Goal: Transaction & Acquisition: Subscribe to service/newsletter

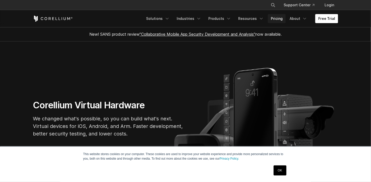
click at [276, 19] on link "Pricing" at bounding box center [277, 18] width 18 height 9
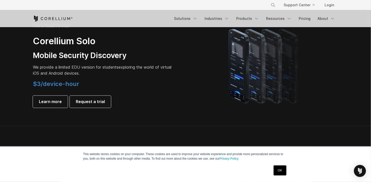
scroll to position [351, 0]
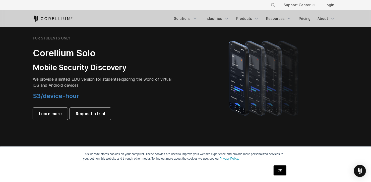
click at [161, 55] on h2 "Corellium Solo" at bounding box center [103, 52] width 141 height 11
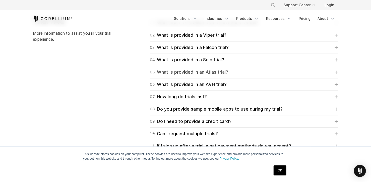
scroll to position [728, 0]
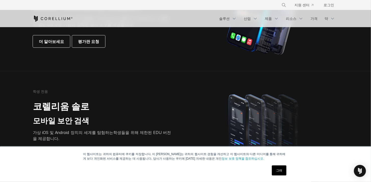
scroll to position [229, 0]
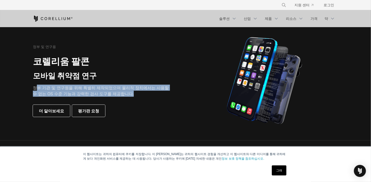
drag, startPoint x: 35, startPoint y: 86, endPoint x: 139, endPoint y: 91, distance: 103.5
click at [139, 91] on p "정부 기관 및 연구원을 위해 특별히 제작되었으며 물리적 장치에서는 사용할 수 없는 OS 수준 기능과 강력한 검사 도구를 제공합니다." at bounding box center [103, 91] width 141 height 12
drag, startPoint x: 139, startPoint y: 91, endPoint x: 121, endPoint y: 91, distance: 17.6
click at [121, 91] on p "정부 기관 및 연구원을 위해 특별히 제작되었으며 물리적 장치에서는 사용할 수 없는 OS 수준 기능과 강력한 검사 도구를 제공합니다." at bounding box center [103, 91] width 141 height 12
click at [133, 91] on p "정부 기관 및 연구원을 위해 특별히 제작되었으며 물리적 장치에서는 사용할 수 없는 OS 수준 기능과 강력한 검사 도구를 제공합니다." at bounding box center [103, 91] width 141 height 12
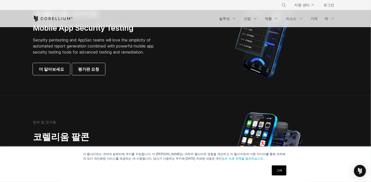
scroll to position [129, 0]
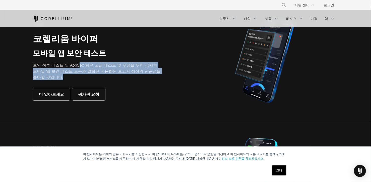
drag, startPoint x: 79, startPoint y: 60, endPoint x: 108, endPoint y: 75, distance: 33.5
click at [108, 75] on div "기업용 코렐리움 바이퍼 모바일 앱 보안 테스트 보안 침투 테스트 및 AppSec 팀은 고급 테스트 및 수정을 위한 강력한 모바일 앱 보안 테스…" at bounding box center [103, 61] width 141 height 78
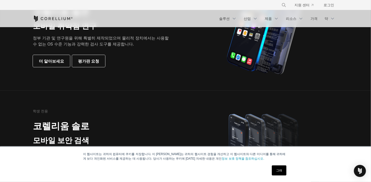
scroll to position [254, 0]
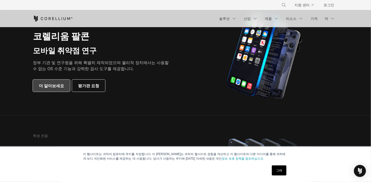
click at [54, 84] on span "더 알아보세요" at bounding box center [51, 86] width 25 height 6
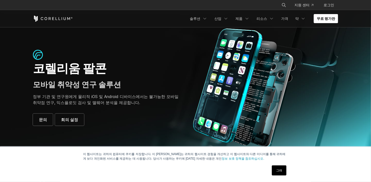
scroll to position [50, 0]
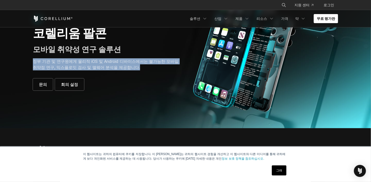
drag, startPoint x: 33, startPoint y: 62, endPoint x: 139, endPoint y: 69, distance: 106.2
click at [139, 69] on p "정부 기관 및 연구원에게 물리적 iOS 및 Android 디바이스에서는 불가능한 모바일 취약점 연구, 익스플로잇 검사 및 맬웨어 분석을 제공합…" at bounding box center [107, 64] width 148 height 12
drag, startPoint x: 139, startPoint y: 69, endPoint x: 115, endPoint y: 65, distance: 24.5
click at [115, 65] on p "정부 기관 및 연구원에게 물리적 iOS 및 Android 디바이스에서는 불가능한 모바일 취약점 연구, 익스플로잇 검사 및 맬웨어 분석을 제공합…" at bounding box center [107, 64] width 148 height 12
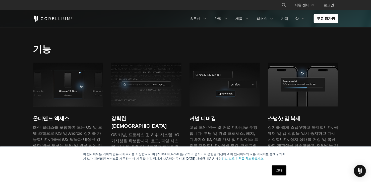
scroll to position [176, 0]
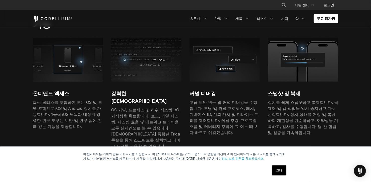
drag, startPoint x: 49, startPoint y: 99, endPoint x: 170, endPoint y: 117, distance: 122.3
click at [170, 117] on div "온디맨드 액세스 최신 릴리스를 포함하여 모든 OS 및 모델 조합으로 iOS 및 Android 장치를 가동합니다. 1클릭 iOS 탈옥과 내장된 …" at bounding box center [189, 96] width 313 height 117
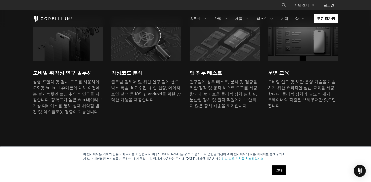
scroll to position [377, 0]
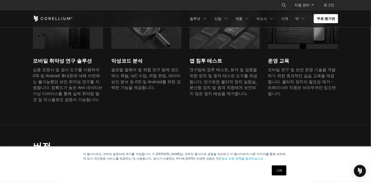
drag, startPoint x: 62, startPoint y: 64, endPoint x: 95, endPoint y: 85, distance: 39.6
click at [95, 85] on div "심층 포렌식 및 검사 도구를 사용하여 iOS 및 Android 휴대폰에 대해 이전에는 불가능했던 보안 취약성 연구를 지원합니다. 정확도가 높은…" at bounding box center [68, 85] width 70 height 36
drag, startPoint x: 142, startPoint y: 72, endPoint x: 173, endPoint y: 81, distance: 32.9
click at [164, 83] on div "글로벌 멀웨어 및 위협 연구 팀에 샌드박스 폭발, IoC 수집, 위협 헌팅, 데이터 보안 분석 등 iOS 및 Android를 위한 강력한 기능…" at bounding box center [146, 79] width 70 height 24
drag, startPoint x: 217, startPoint y: 81, endPoint x: 233, endPoint y: 100, distance: 24.0
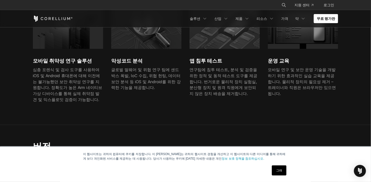
click at [231, 100] on div "모바일 취약성 연구 솔루션 심층 포렌식 및 검사 도구를 사용하여 iOS 및 Android 휴대폰에 대해 이전에는 불가능했던 보안 취약성 연구를…" at bounding box center [189, 56] width 313 height 103
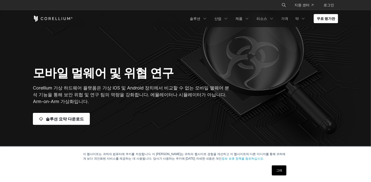
scroll to position [75, 0]
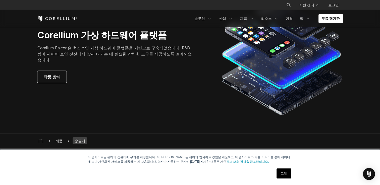
scroll to position [1406, 0]
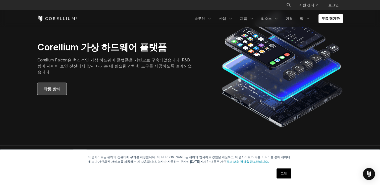
click at [59, 87] on span "작동 방식" at bounding box center [51, 89] width 17 height 6
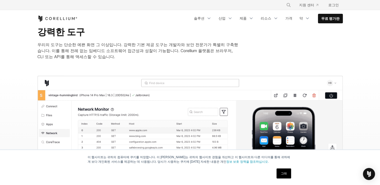
scroll to position [402, 0]
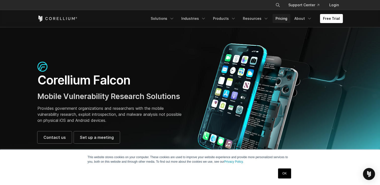
click at [281, 20] on link "Pricing" at bounding box center [281, 18] width 18 height 9
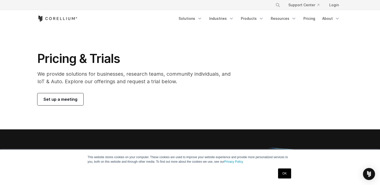
click at [69, 100] on span "Set up a meeting" at bounding box center [60, 99] width 34 height 6
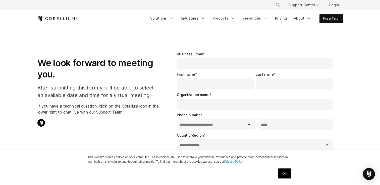
select select "**"
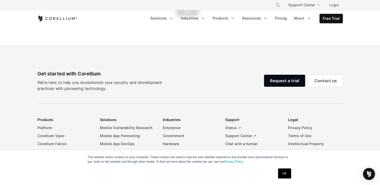
scroll to position [301, 0]
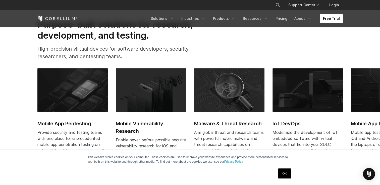
scroll to position [251, 0]
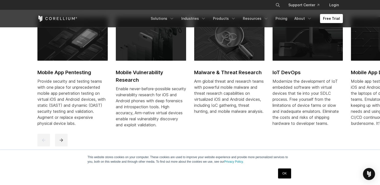
click at [146, 73] on h2 "Mobile Vulnerability Research" at bounding box center [151, 76] width 70 height 15
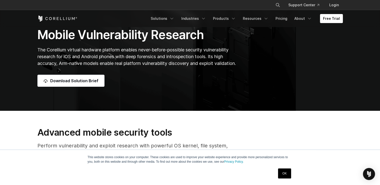
scroll to position [44, 0]
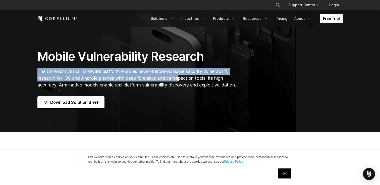
drag, startPoint x: 38, startPoint y: 65, endPoint x: 181, endPoint y: 69, distance: 142.4
click at [181, 69] on span "The Corellium virtual hardware platform enables never-before-possible security …" at bounding box center [136, 78] width 198 height 19
drag, startPoint x: 181, startPoint y: 69, endPoint x: 142, endPoint y: 70, distance: 38.9
click at [142, 71] on span "The Corellium virtual hardware platform enables never-before-possible security …" at bounding box center [136, 78] width 198 height 19
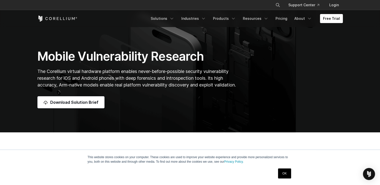
drag, startPoint x: 317, startPoint y: 52, endPoint x: 303, endPoint y: 40, distance: 18.2
click at [317, 51] on div "Mobile Vulnerability Research The Corellium virtual hardware platform enables n…" at bounding box center [189, 78] width 315 height 59
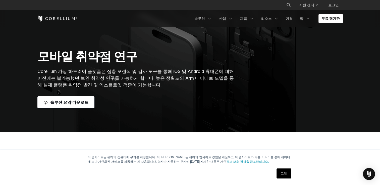
scroll to position [50, 0]
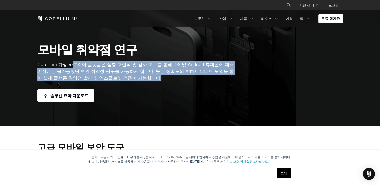
drag, startPoint x: 73, startPoint y: 62, endPoint x: 166, endPoint y: 78, distance: 94.3
click at [166, 78] on p "Corellium 가상 하드웨어 플랫폼은 심층 포렌식 및 검사 도구를 통해 iOS 및 Android 휴대폰에 대해 이전에는 불가능했던 보안 취…" at bounding box center [137, 71] width 200 height 20
click at [94, 74] on p "Corellium 가상 하드웨어 플랫폼은 심층 포렌식 및 검사 도구를 통해 iOS 및 Android 휴대폰에 대해 이전에는 불가능했던 보안 취…" at bounding box center [137, 71] width 200 height 20
drag, startPoint x: 57, startPoint y: 62, endPoint x: 150, endPoint y: 76, distance: 94.2
click at [150, 76] on span "Corellium 가상 하드웨어 플랫폼은 심층 포렌식 및 검사 도구를 통해 iOS 및 Android 휴대폰에 대해 이전에는 불가능했던 보안 취…" at bounding box center [135, 71] width 196 height 19
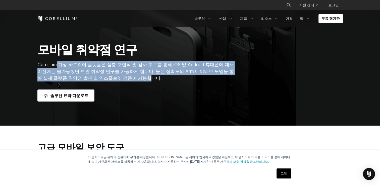
drag, startPoint x: 150, startPoint y: 76, endPoint x: 92, endPoint y: 66, distance: 58.8
click at [84, 66] on span "Corellium 가상 하드웨어 플랫폼은 심층 포렌식 및 검사 도구를 통해 iOS 및 Android 휴대폰에 대해 이전에는 불가능했던 보안 취…" at bounding box center [135, 71] width 196 height 19
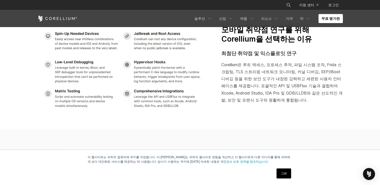
scroll to position [854, 0]
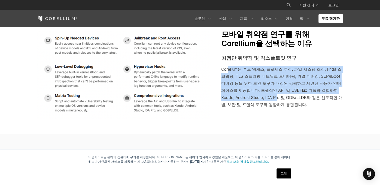
drag, startPoint x: 227, startPoint y: 68, endPoint x: 282, endPoint y: 102, distance: 64.5
click at [282, 102] on span "Corellium은 루트 액세스, 프로세스 추적, 파일 시스템 조작, Frida 스크립팅, TLS 스트리핑 네트워크 모니터링, 커널 디버깅, …" at bounding box center [281, 87] width 121 height 40
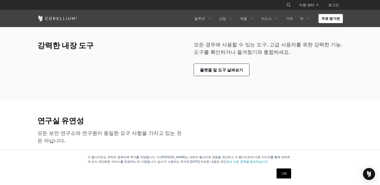
scroll to position [979, 0]
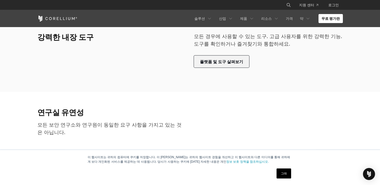
click at [231, 62] on span "플랫폼 및 도구 살펴보기" at bounding box center [221, 62] width 43 height 6
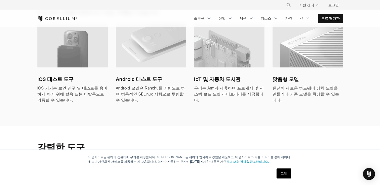
scroll to position [377, 0]
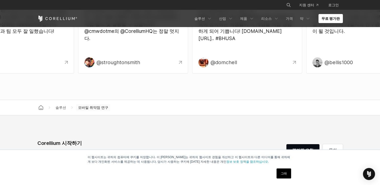
scroll to position [1706, 0]
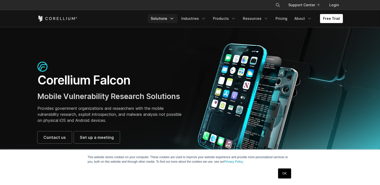
click at [173, 18] on icon "Navigation Menu" at bounding box center [171, 18] width 5 height 5
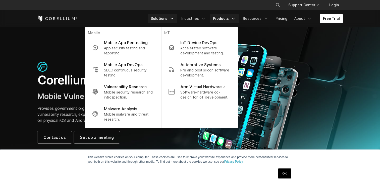
click at [227, 19] on link "Products" at bounding box center [224, 18] width 29 height 9
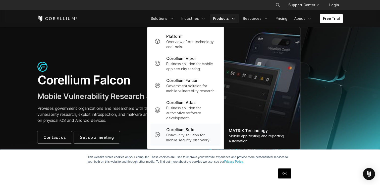
click at [179, 130] on p "Corellium Solo" at bounding box center [180, 130] width 28 height 6
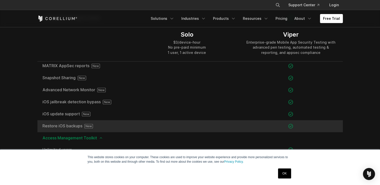
scroll to position [577, 0]
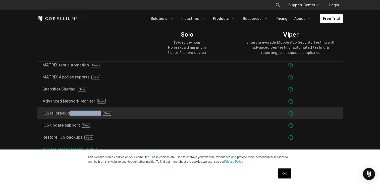
drag, startPoint x: 50, startPoint y: 112, endPoint x: 106, endPoint y: 115, distance: 56.6
click at [106, 115] on span "iOS jailbreak detection bypass" at bounding box center [86, 113] width 88 height 5
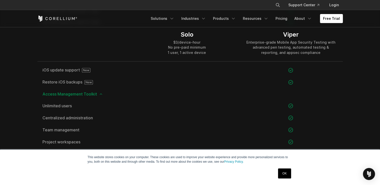
scroll to position [603, 0]
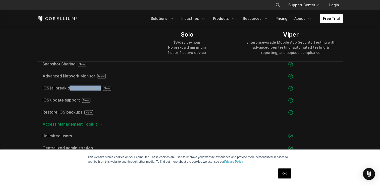
click at [8, 91] on section "Product Comparison Solo is for student users only. Enterprises should visit Cor…" at bounding box center [190, 13] width 380 height 532
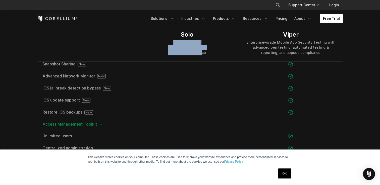
drag, startPoint x: 174, startPoint y: 43, endPoint x: 201, endPoint y: 51, distance: 27.7
click at [201, 51] on div "$3/device-hour No pre-paid minimum 1 user, 1 active device" at bounding box center [187, 47] width 38 height 15
drag, startPoint x: 201, startPoint y: 51, endPoint x: 187, endPoint y: 53, distance: 13.6
click at [187, 53] on div "$3/device-hour No pre-paid minimum 1 user, 1 active device" at bounding box center [187, 47] width 38 height 15
click at [193, 54] on div "$3/device-hour No pre-paid minimum 1 user, 1 active device" at bounding box center [187, 47] width 38 height 15
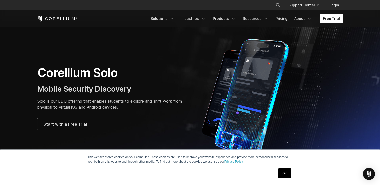
scroll to position [0, 0]
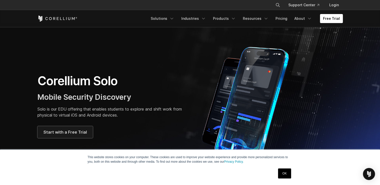
click at [65, 128] on link "Start with a Free Trial" at bounding box center [64, 132] width 55 height 12
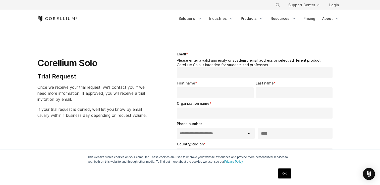
select select "**"
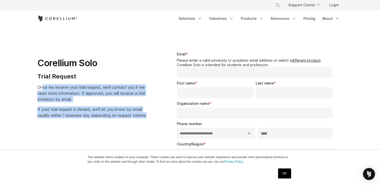
drag, startPoint x: 43, startPoint y: 86, endPoint x: 99, endPoint y: 121, distance: 65.7
click at [99, 118] on div "Corellium Solo Trial Request Once we receive your trial request, we'll contact …" at bounding box center [97, 82] width 121 height 71
drag, startPoint x: 99, startPoint y: 121, endPoint x: 79, endPoint y: 120, distance: 19.6
click at [79, 118] on p "If your trial request is denied, we'll let you know by email usually within 1 b…" at bounding box center [91, 112] width 109 height 12
click at [68, 118] on p "If your trial request is denied, we'll let you know by email usually within 1 b…" at bounding box center [91, 112] width 109 height 12
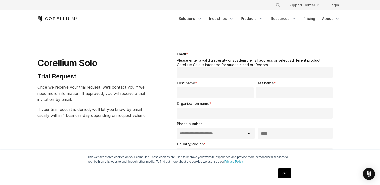
click at [355, 67] on section "**********" at bounding box center [190, 141] width 380 height 228
drag, startPoint x: 176, startPoint y: 61, endPoint x: 286, endPoint y: 60, distance: 110.0
click at [286, 60] on div "**********" at bounding box center [256, 141] width 174 height 196
drag, startPoint x: 286, startPoint y: 60, endPoint x: 269, endPoint y: 60, distance: 16.8
click at [269, 60] on legend "Please enter a valid university or academic email address or select a different…" at bounding box center [256, 62] width 158 height 9
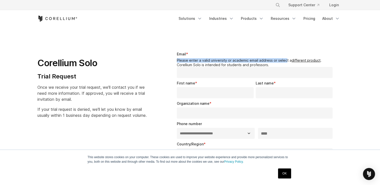
click at [236, 61] on legend "Please enter a valid university or academic email address or select a different…" at bounding box center [256, 62] width 158 height 9
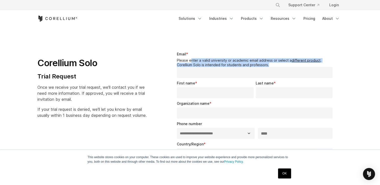
drag, startPoint x: 268, startPoint y: 65, endPoint x: 192, endPoint y: 60, distance: 77.0
click at [192, 60] on legend "Please enter a valid university or academic email address or select a different…" at bounding box center [256, 62] width 158 height 9
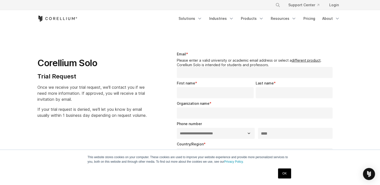
click at [153, 87] on div "Corellium Solo Trial Request Once we receive your trial request, we'll contact …" at bounding box center [97, 82] width 121 height 71
click at [297, 61] on link "different product" at bounding box center [305, 60] width 29 height 4
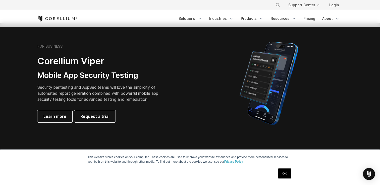
scroll to position [100, 0]
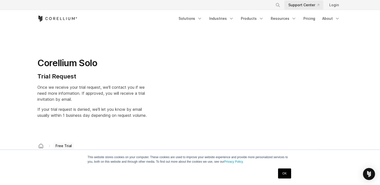
select select "**"
